Goal: Task Accomplishment & Management: Complete application form

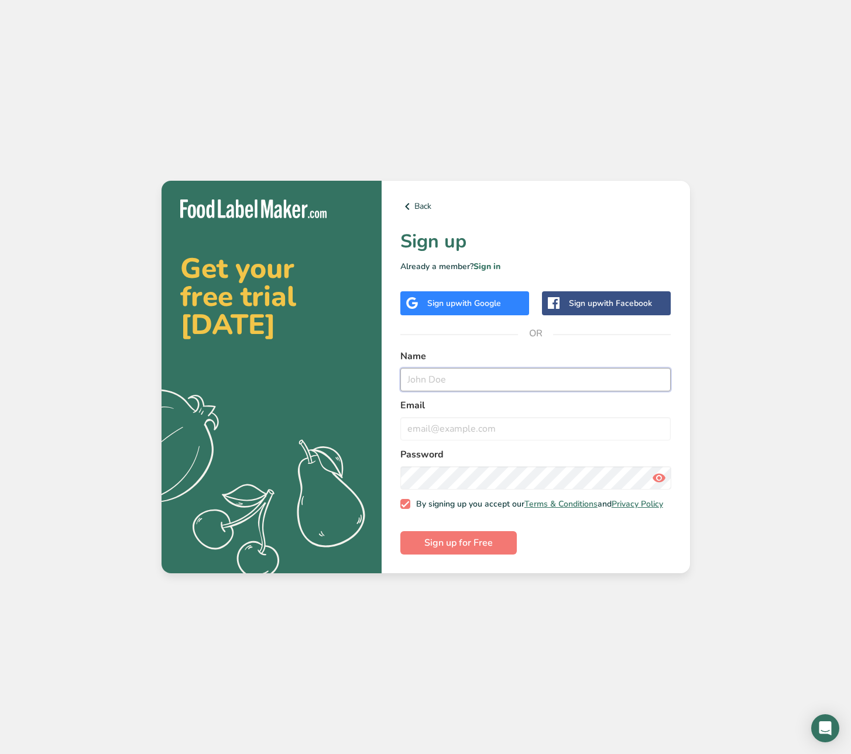
click at [463, 375] on input "text" at bounding box center [535, 379] width 271 height 23
type input "QA Dotta"
click at [474, 546] on span "Sign up for Free" at bounding box center [458, 543] width 68 height 14
click at [355, 471] on section "Get your free trial [DATE] .a{fill:#f5f3ed;} Back Sign up Already a member? Sig…" at bounding box center [425, 377] width 528 height 393
drag, startPoint x: 442, startPoint y: 426, endPoint x: 387, endPoint y: 423, distance: 54.5
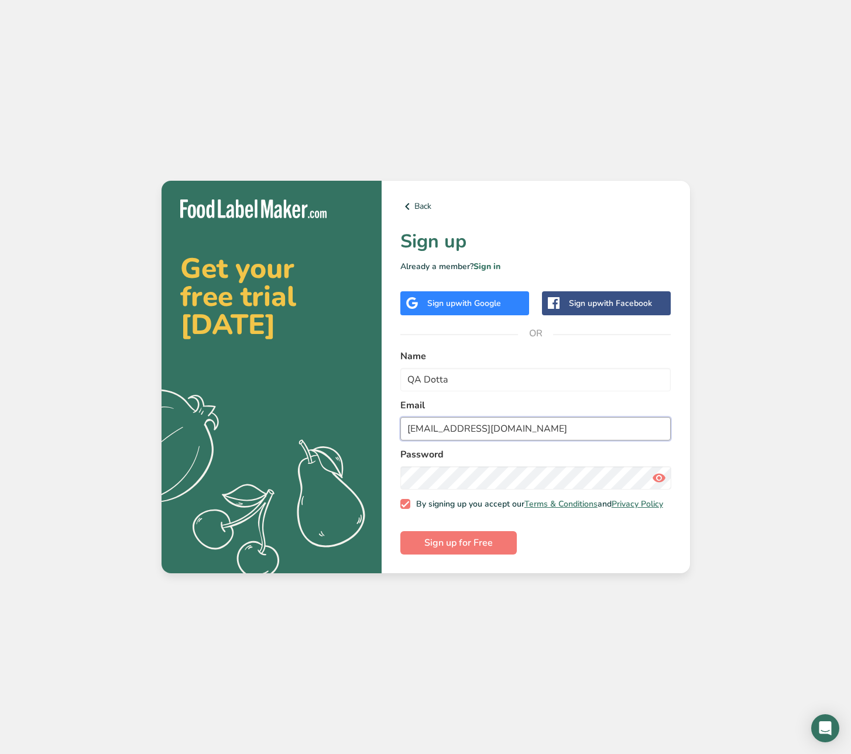
click at [387, 423] on div "Back Sign up Already a member? Sign in Sign up with Google Sign up with Faceboo…" at bounding box center [535, 377] width 308 height 393
click at [540, 428] on input "[EMAIL_ADDRESS][DOMAIN_NAME]" at bounding box center [535, 428] width 271 height 23
drag, startPoint x: 515, startPoint y: 425, endPoint x: 538, endPoint y: 460, distance: 42.2
click at [474, 428] on input "[EMAIL_ADDRESS][DOMAIN_NAME]" at bounding box center [535, 428] width 271 height 23
type input "[EMAIL_ADDRESS][DOMAIN_NAME]"
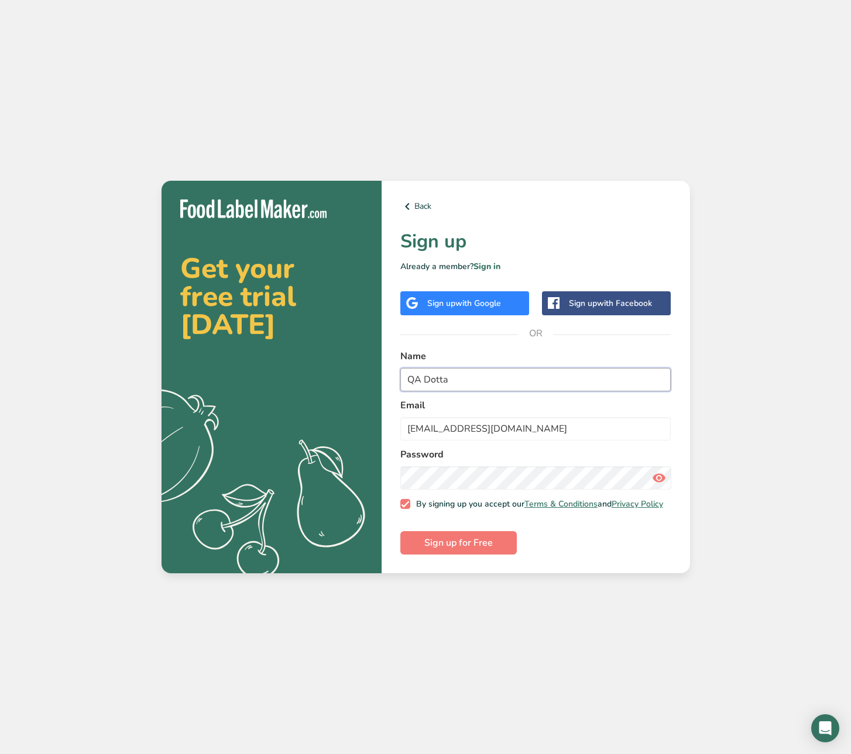
drag, startPoint x: 462, startPoint y: 379, endPoint x: 388, endPoint y: 377, distance: 74.3
click at [388, 377] on div "Back Sign up Already a member? Sign in Sign up with Google Sign up with Faceboo…" at bounding box center [535, 377] width 308 height 393
type input "QA"
click at [470, 545] on span "Sign up for Free" at bounding box center [458, 543] width 68 height 14
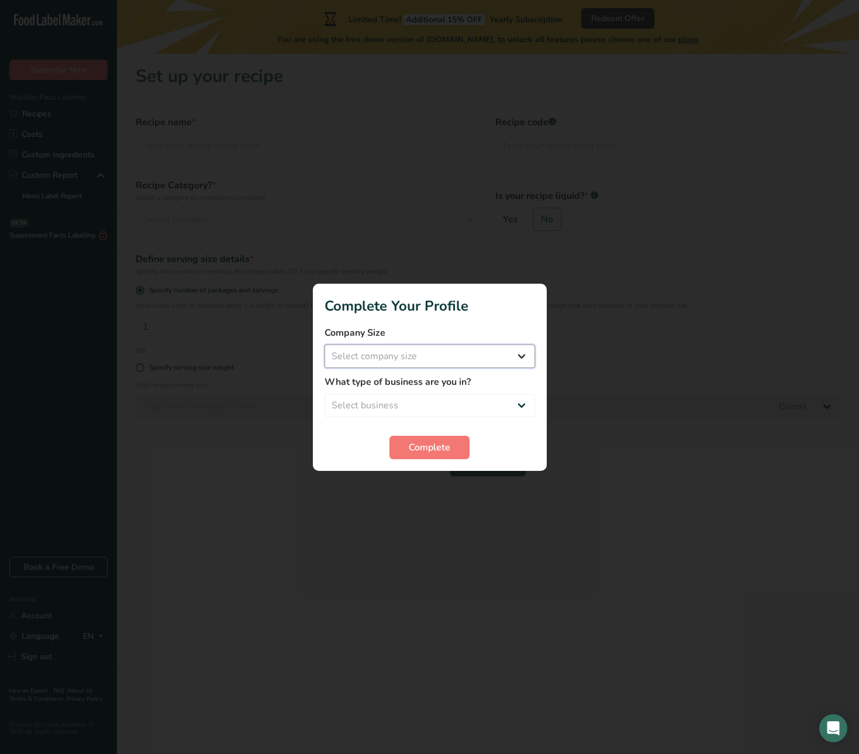
click at [523, 351] on select "Select company size Fewer than 10 Employees 10 to 50 Employees 51 to 500 Employ…" at bounding box center [430, 356] width 211 height 23
select select "1"
click at [325, 345] on select "Select company size Fewer than 10 Employees 10 to 50 Employees 51 to 500 Employ…" at bounding box center [430, 356] width 211 height 23
click at [472, 406] on select "Select business Packaged Food Manufacturer Restaurant & Cafe Bakery Meal Plans …" at bounding box center [430, 405] width 211 height 23
select select "8"
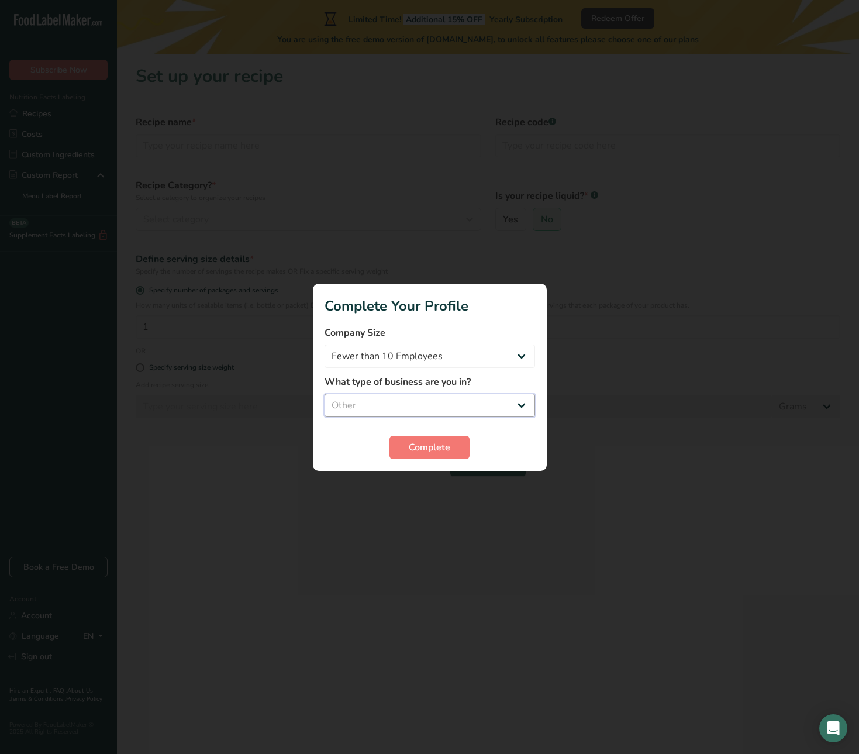
click at [325, 394] on select "Select business Packaged Food Manufacturer Restaurant & Cafe Bakery Meal Plans …" at bounding box center [430, 405] width 211 height 23
click at [429, 442] on span "Complete" at bounding box center [430, 448] width 42 height 14
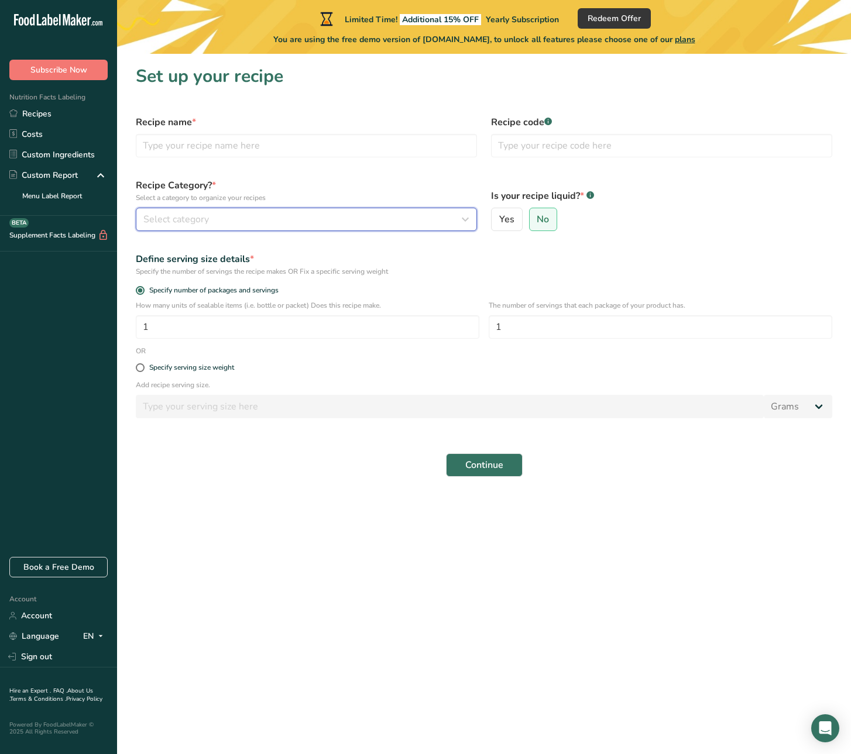
click at [458, 216] on div "Select category" at bounding box center [302, 219] width 319 height 14
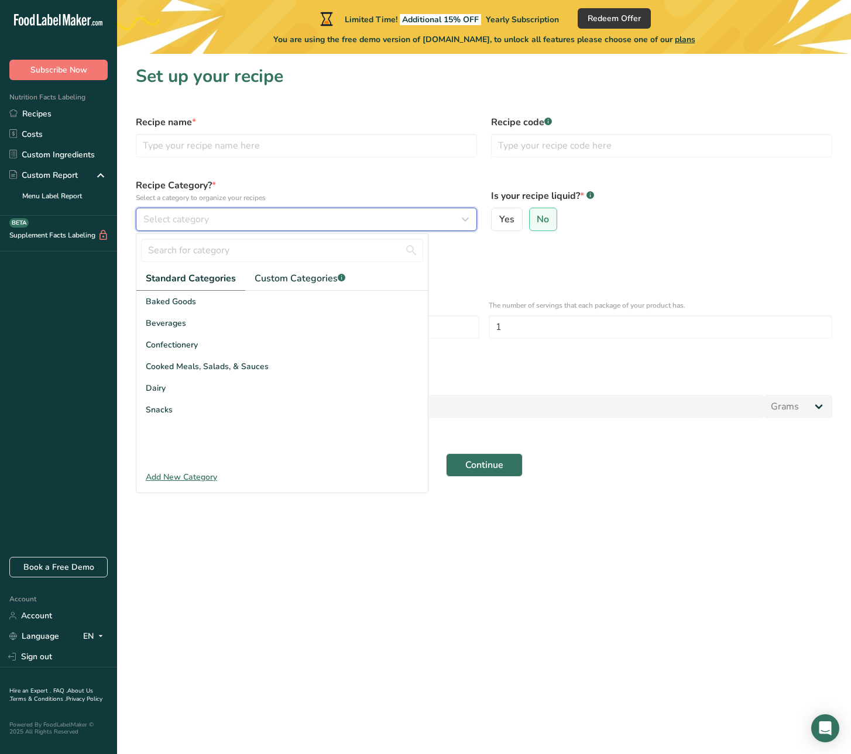
click at [458, 216] on div "Select category" at bounding box center [302, 219] width 319 height 14
